Goal: Information Seeking & Learning: Learn about a topic

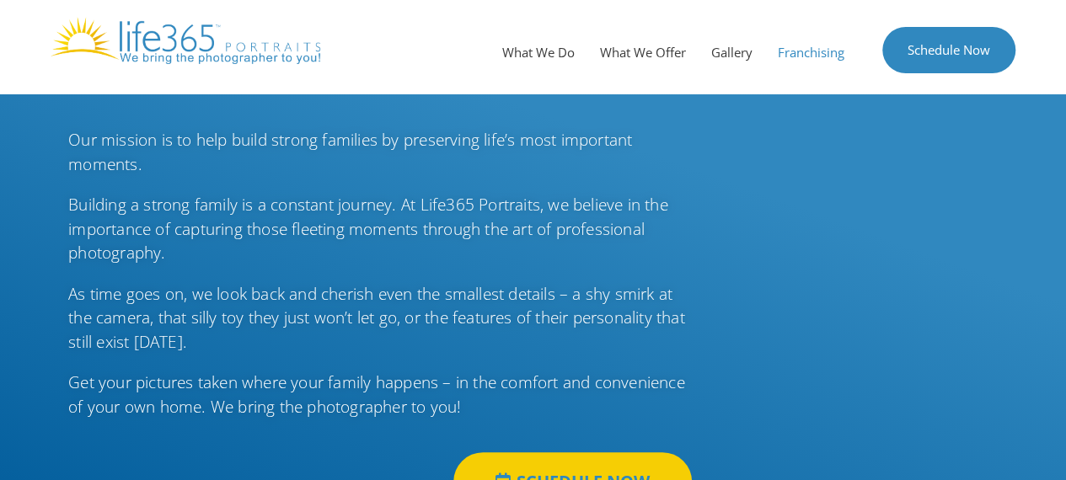
click at [792, 57] on link "Franchising" at bounding box center [811, 52] width 92 height 51
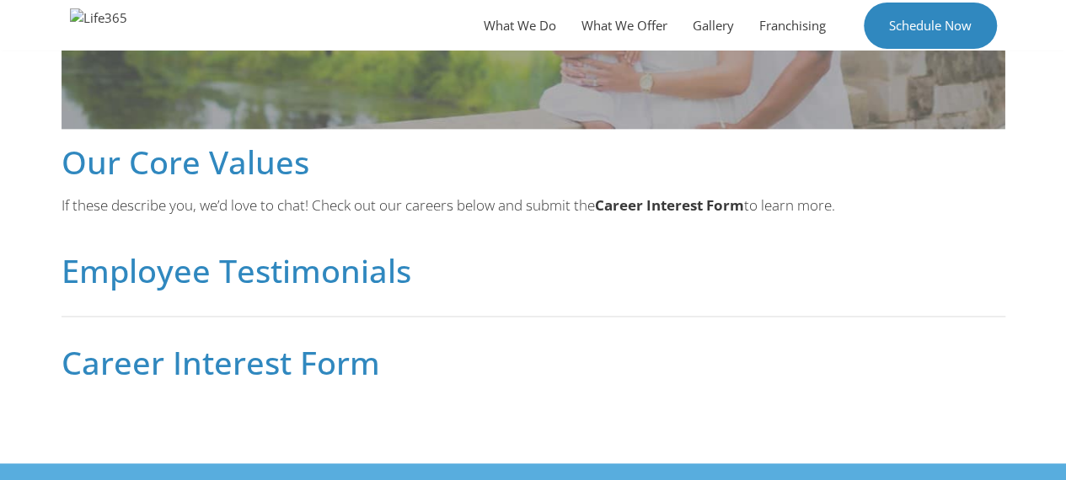
scroll to position [1004, 0]
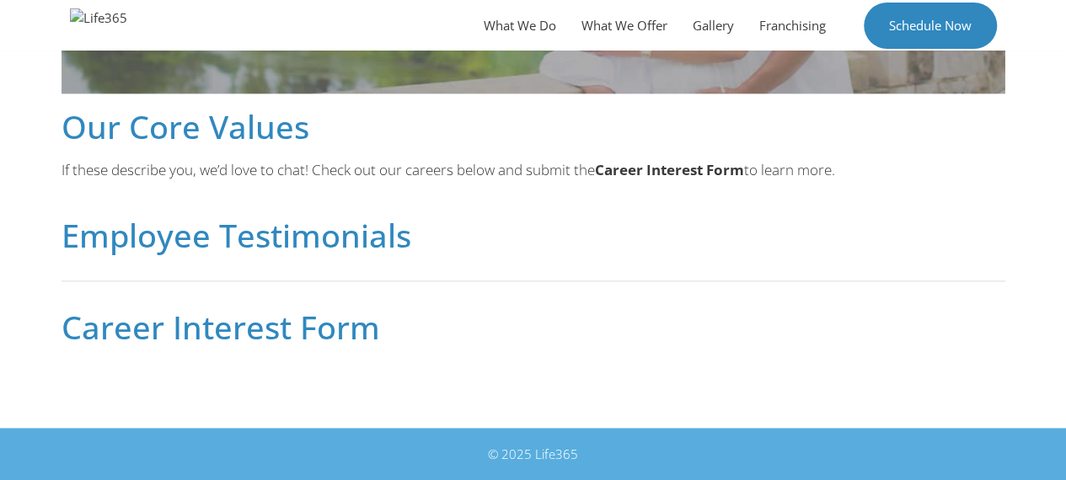
click at [238, 326] on h2 "Career Interest Form" at bounding box center [534, 327] width 944 height 32
click at [260, 324] on h2 "Career Interest Form" at bounding box center [534, 327] width 944 height 32
click at [260, 323] on h2 "Career Interest Form" at bounding box center [534, 327] width 944 height 32
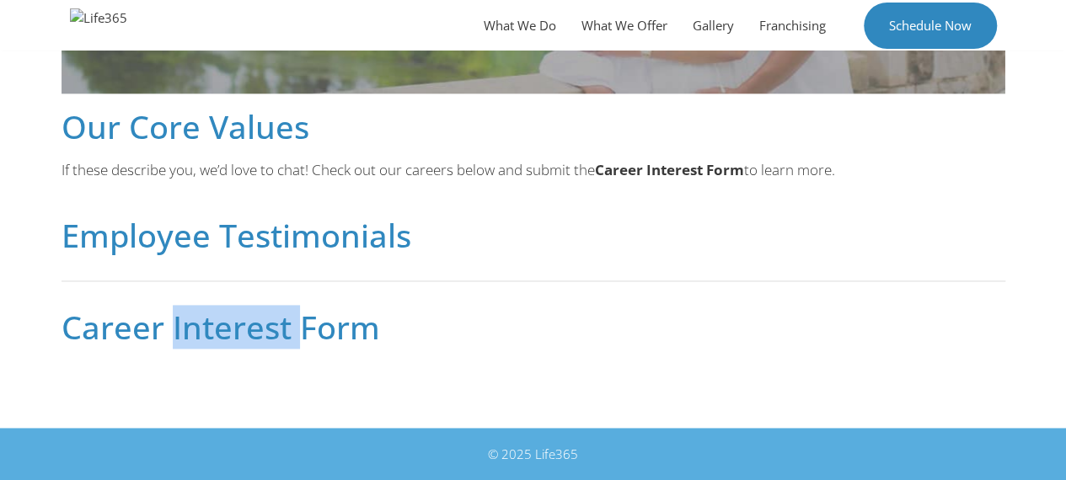
click at [259, 323] on h2 "Career Interest Form" at bounding box center [534, 327] width 944 height 32
click at [256, 324] on h2 "Career Interest Form" at bounding box center [534, 327] width 944 height 32
click at [254, 324] on h2 "Career Interest Form" at bounding box center [534, 327] width 944 height 32
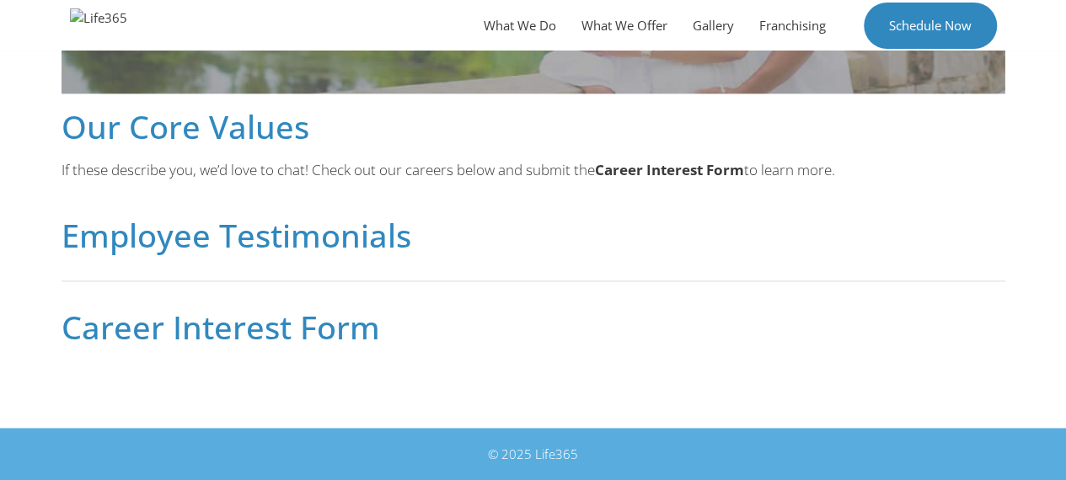
click at [489, 327] on h2 "Career Interest Form" at bounding box center [534, 327] width 944 height 32
